Goal: Navigation & Orientation: Find specific page/section

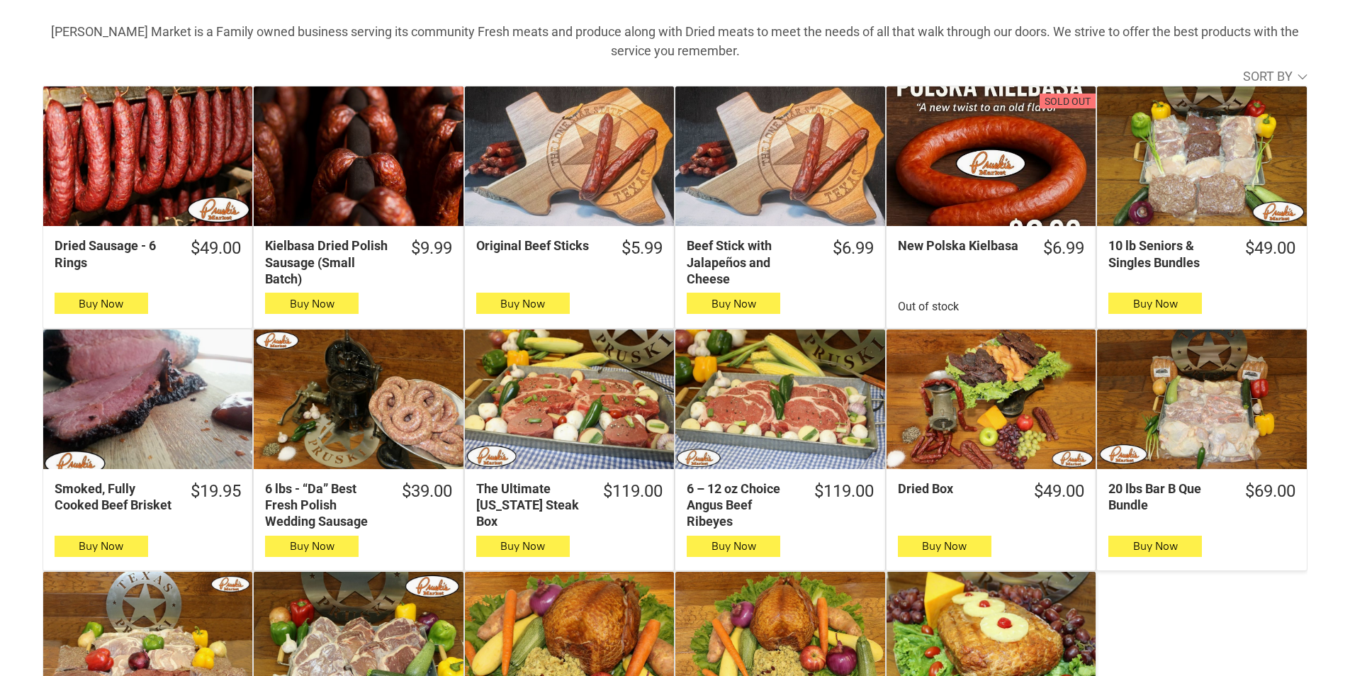
scroll to position [425, 0]
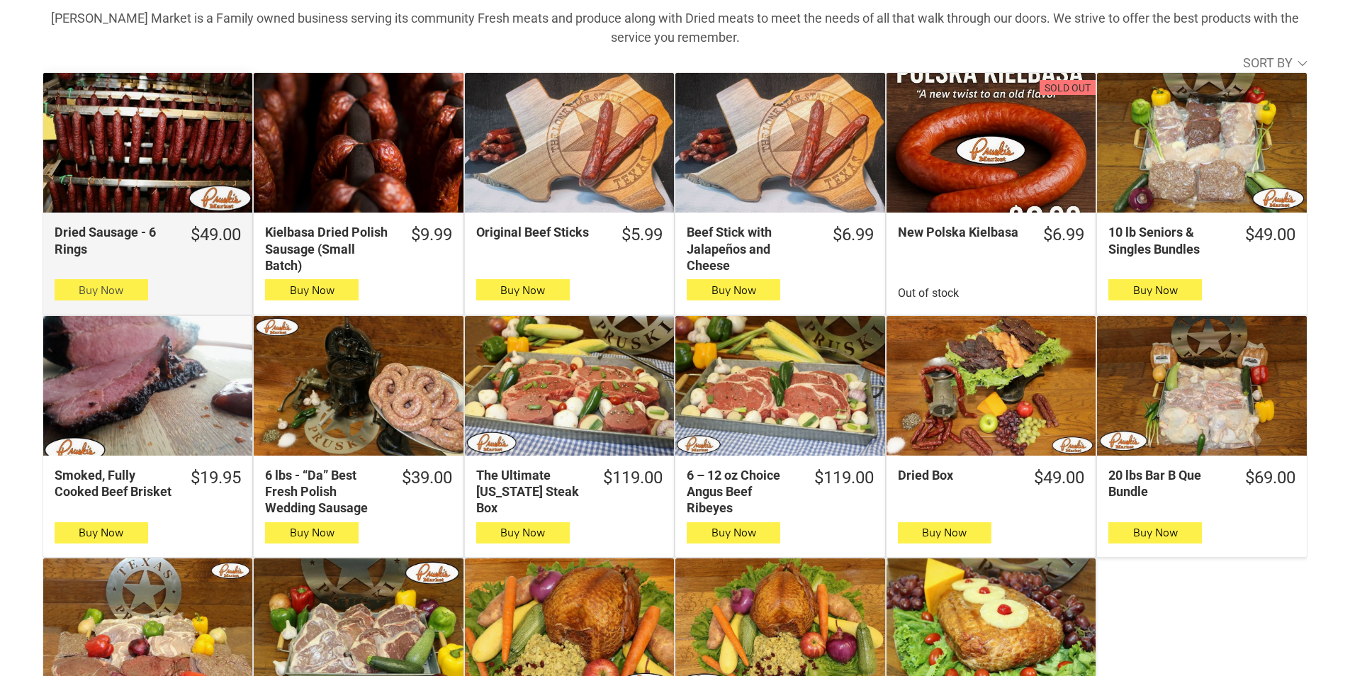
click at [64, 299] on button "Buy Now" at bounding box center [102, 289] width 94 height 21
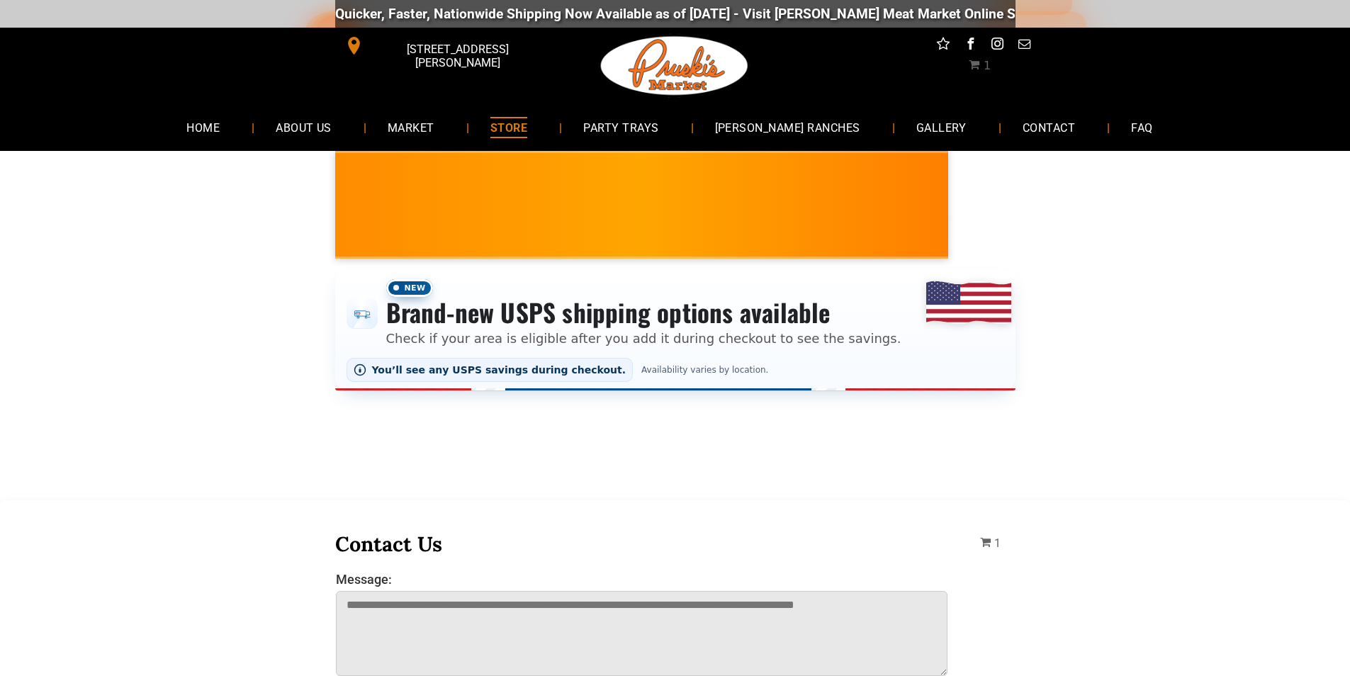
scroll to position [0, 0]
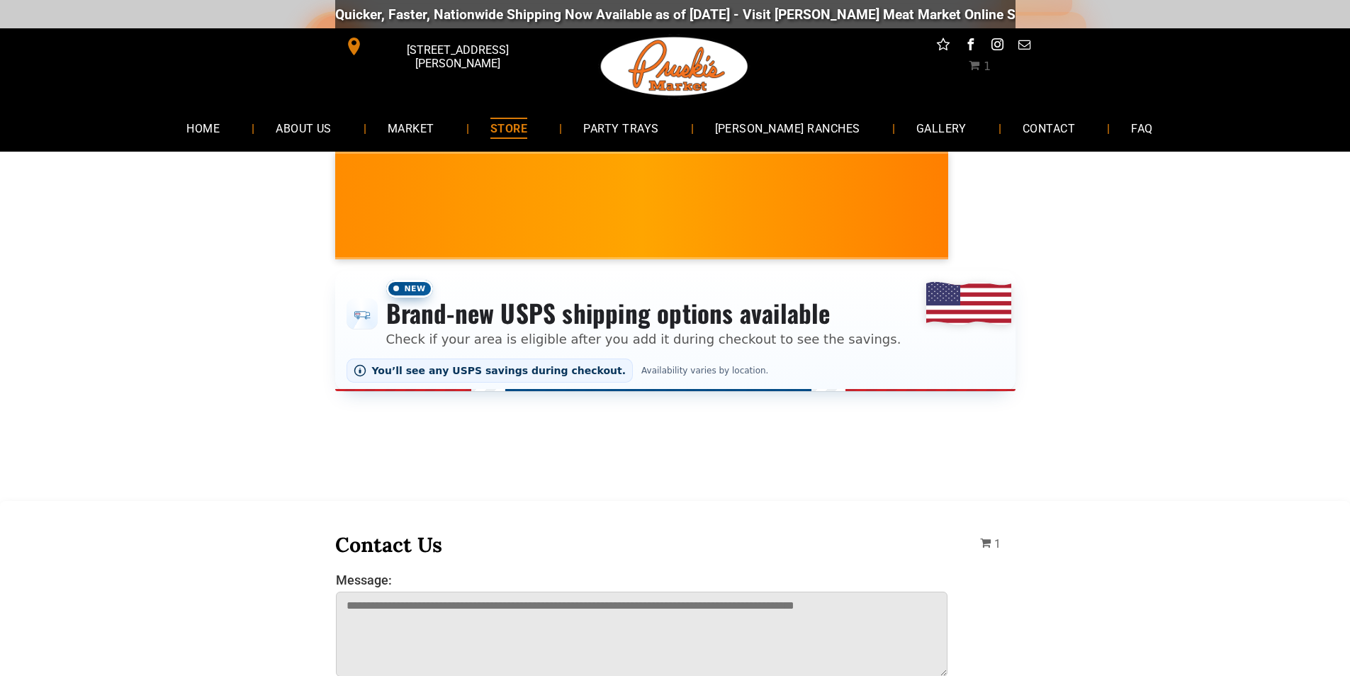
click at [197, 143] on li "HOME" at bounding box center [209, 128] width 89 height 38
click at [407, 115] on link "MARKET" at bounding box center [411, 128] width 90 height 38
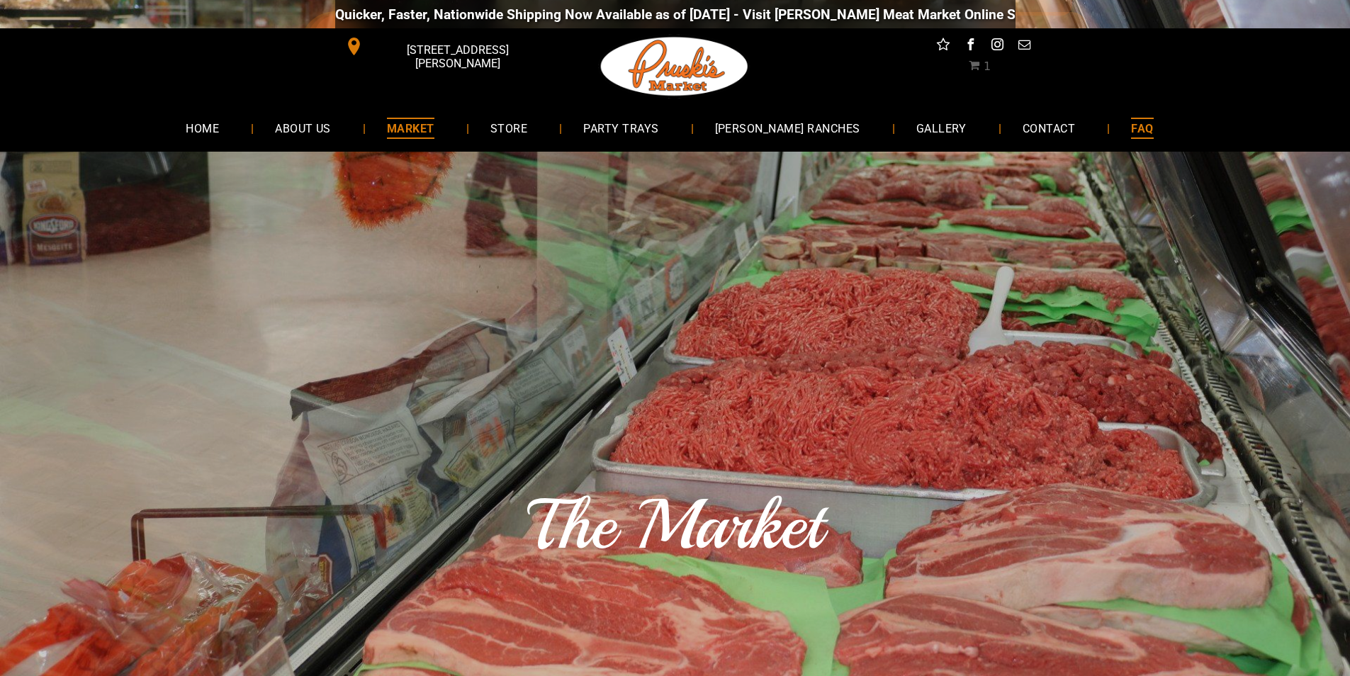
click at [1129, 139] on link "FAQ" at bounding box center [1142, 128] width 65 height 38
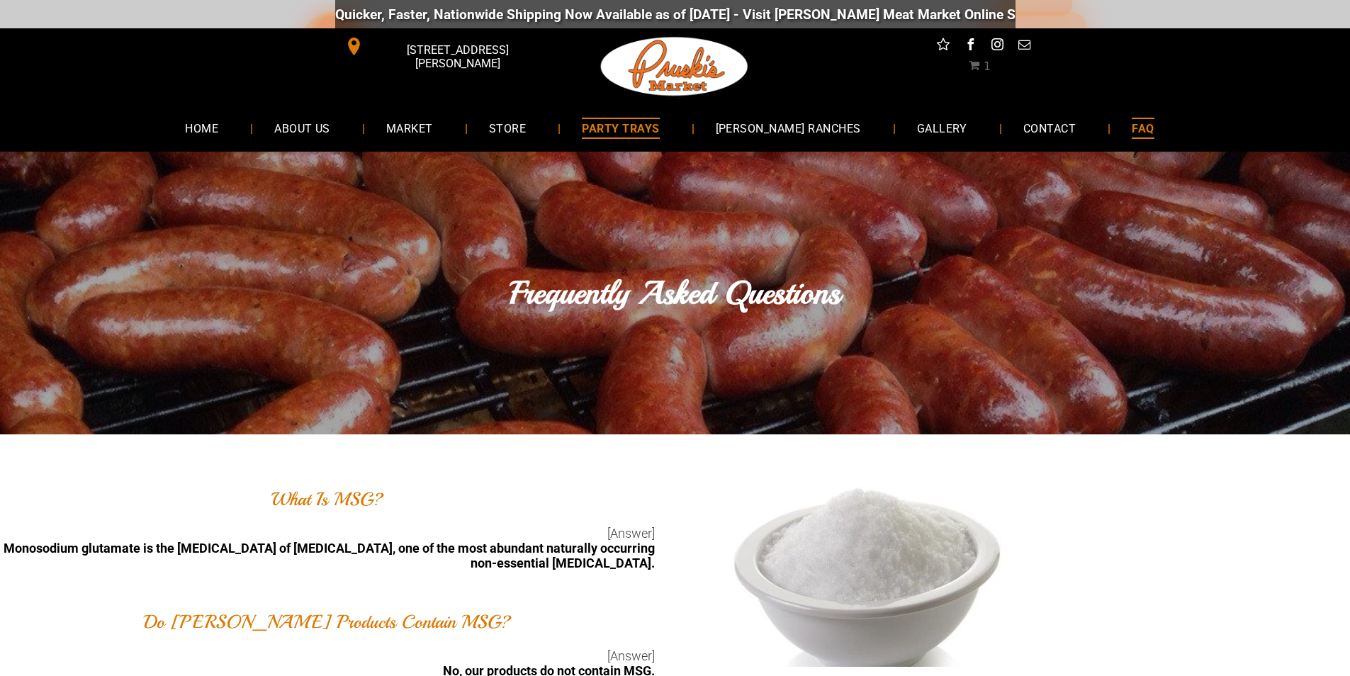
click at [680, 135] on link "PARTY TRAYS" at bounding box center [621, 128] width 120 height 38
